Goal: Find specific page/section: Find specific page/section

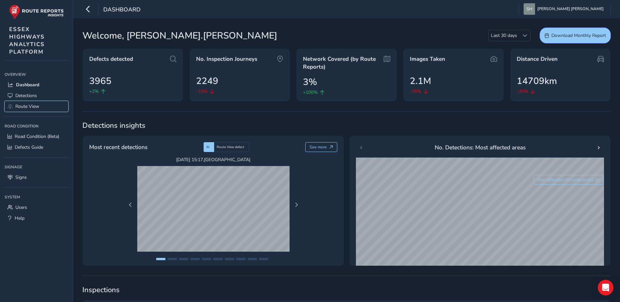
click at [31, 106] on span "Route View" at bounding box center [27, 106] width 24 height 6
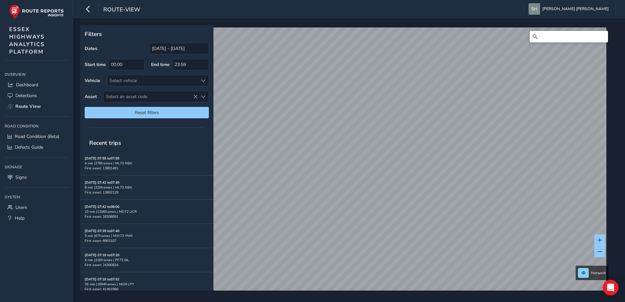
drag, startPoint x: 540, startPoint y: 35, endPoint x: 544, endPoint y: 37, distance: 4.4
click at [540, 35] on input "Search" at bounding box center [569, 37] width 79 height 12
type input "K"
click at [125, 95] on span "Select an asset code" at bounding box center [151, 96] width 94 height 11
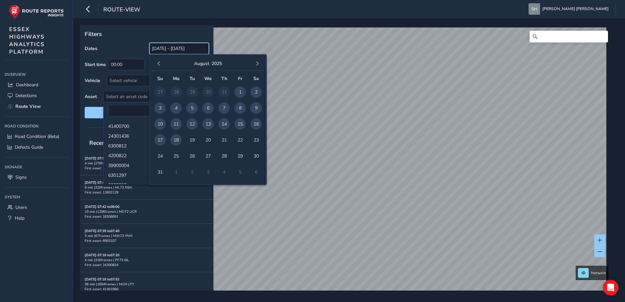
click at [159, 51] on input "[DATE] - [DATE]" at bounding box center [179, 48] width 60 height 11
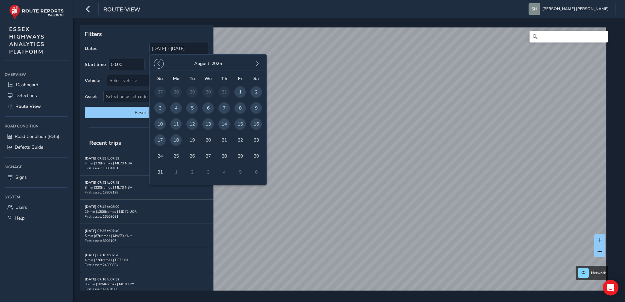
click at [158, 63] on span "button" at bounding box center [159, 63] width 5 height 5
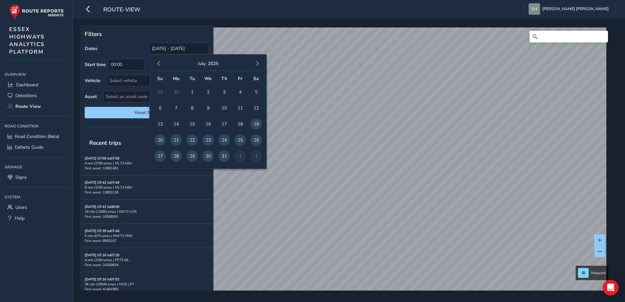
click at [158, 63] on span "button" at bounding box center [159, 63] width 5 height 5
click at [157, 63] on span "button" at bounding box center [159, 63] width 5 height 5
click at [156, 63] on button "button" at bounding box center [158, 63] width 9 height 9
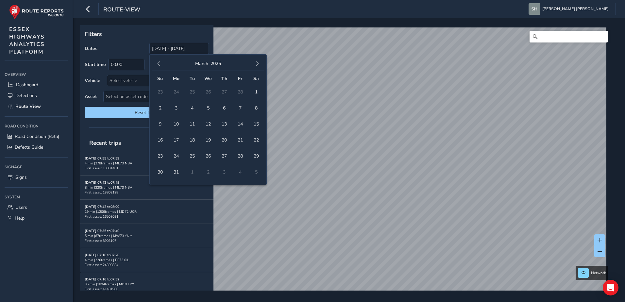
click at [156, 63] on button "button" at bounding box center [158, 63] width 9 height 9
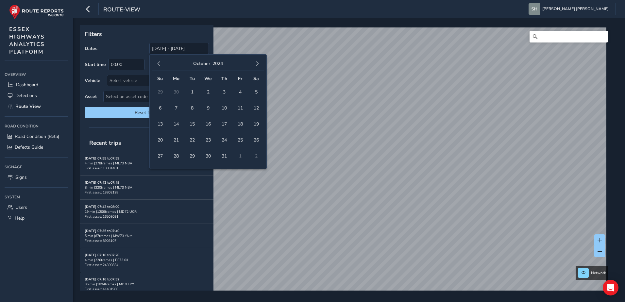
click at [156, 63] on button "button" at bounding box center [158, 63] width 9 height 9
click at [225, 91] on span "1" at bounding box center [223, 91] width 11 height 11
click at [257, 63] on span "button" at bounding box center [257, 63] width 5 height 5
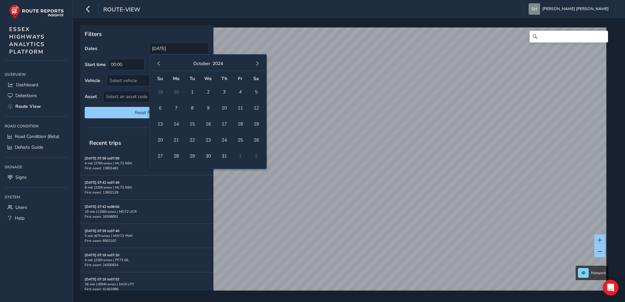
click at [257, 63] on span "button" at bounding box center [257, 63] width 5 height 5
click at [255, 107] on span "9" at bounding box center [256, 107] width 11 height 11
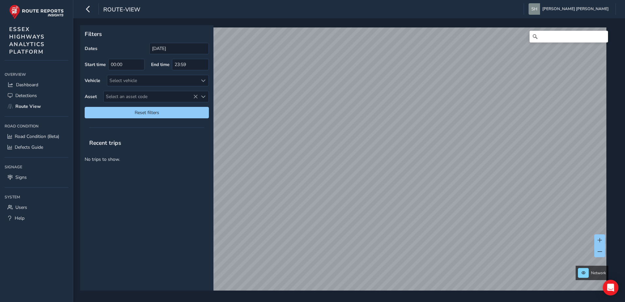
type input "[DATE] - [DATE]"
click at [140, 96] on span "Select an asset code" at bounding box center [151, 96] width 94 height 11
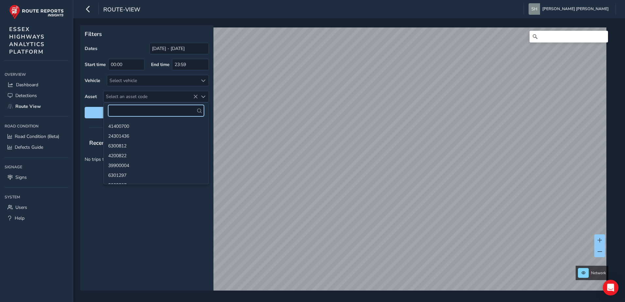
click at [128, 112] on input "text" at bounding box center [156, 110] width 96 height 11
type input "4200435"
click at [200, 111] on icon at bounding box center [199, 111] width 5 height 5
click at [123, 125] on li "4200435" at bounding box center [156, 126] width 105 height 10
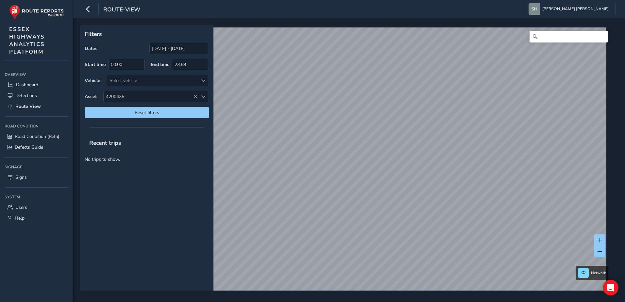
click at [161, 96] on span "4200435" at bounding box center [151, 96] width 94 height 11
click at [150, 109] on input "4200435" at bounding box center [156, 110] width 96 height 11
click at [167, 99] on span "4200435" at bounding box center [151, 96] width 94 height 11
